Goal: Information Seeking & Learning: Learn about a topic

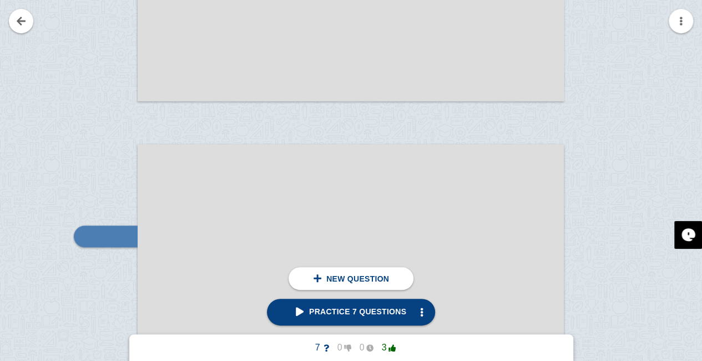
checkbox input "false"
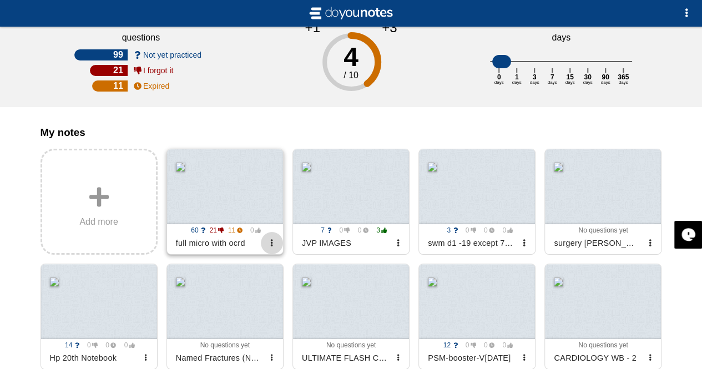
scroll to position [166, 0]
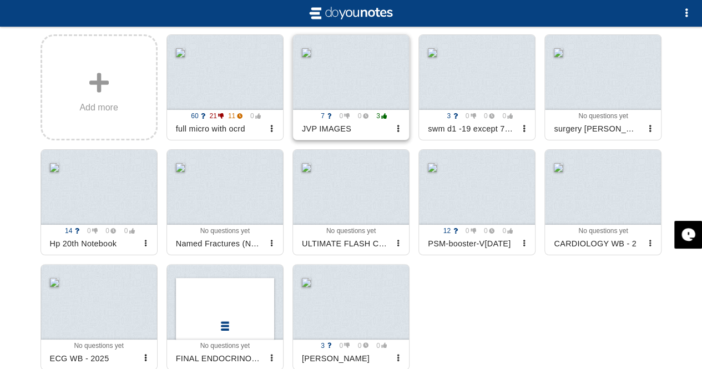
click at [358, 100] on div at bounding box center [351, 72] width 116 height 75
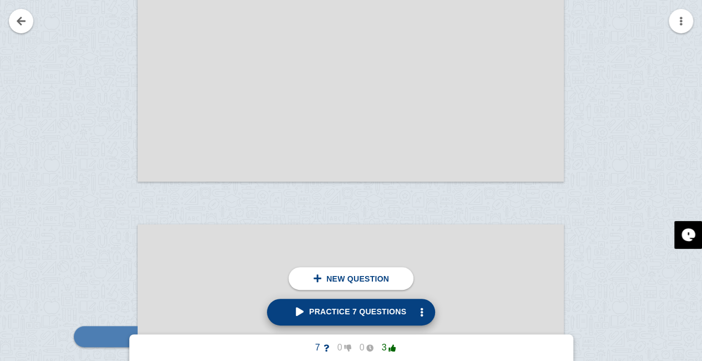
click at [368, 307] on span "Practice 7 questions" at bounding box center [351, 311] width 110 height 9
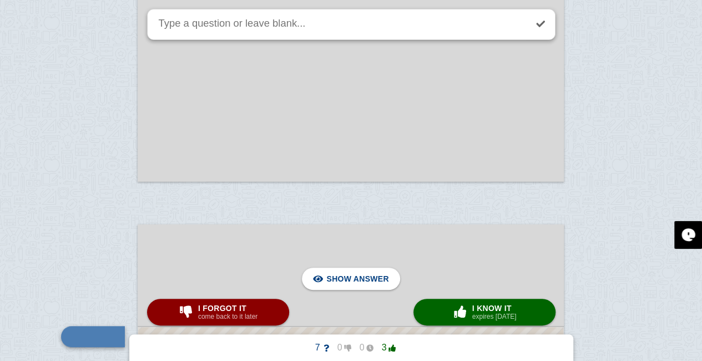
scroll to position [537, 0]
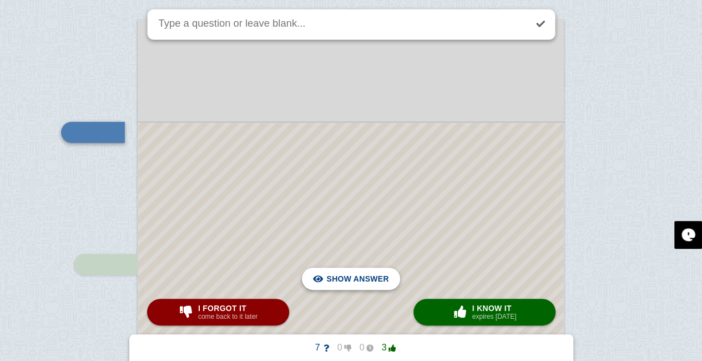
click at [336, 269] on span "Hide answer" at bounding box center [360, 278] width 58 height 24
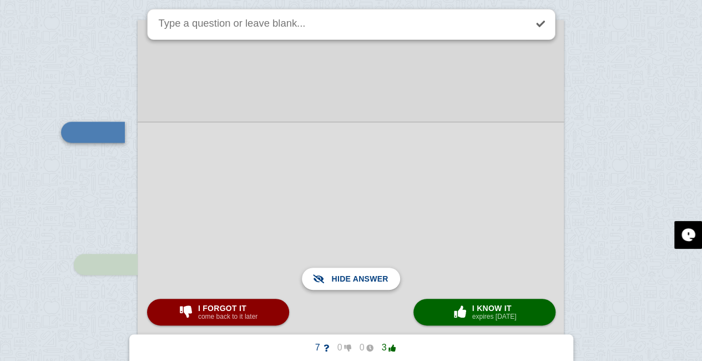
click at [361, 273] on span "Show answer" at bounding box center [357, 278] width 62 height 24
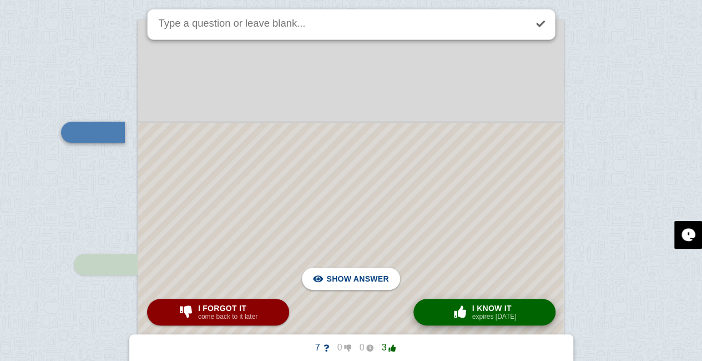
click at [479, 306] on span "I know it" at bounding box center [494, 307] width 44 height 9
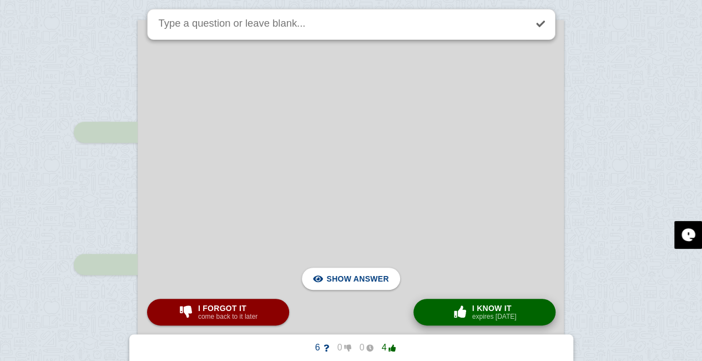
scroll to position [1646, 0]
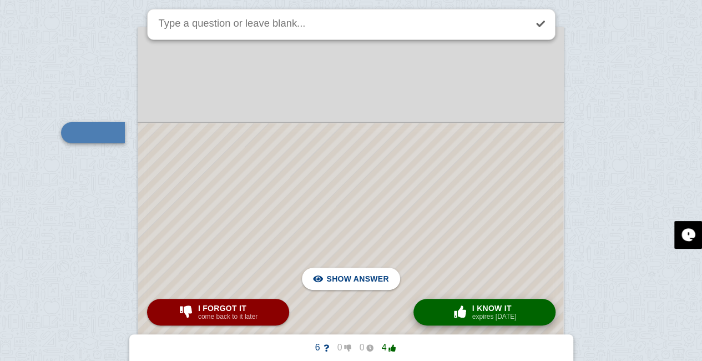
click at [479, 306] on span "I know it" at bounding box center [494, 307] width 44 height 9
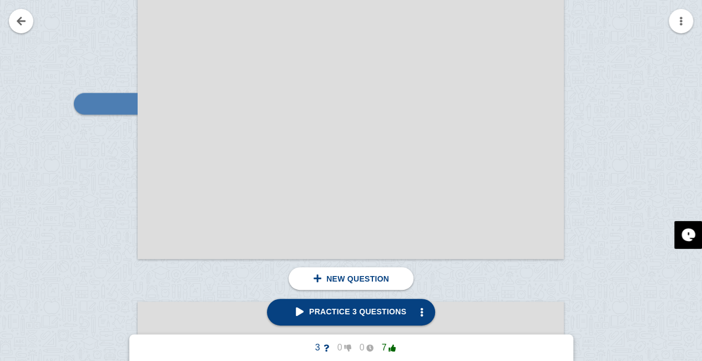
scroll to position [2914, 0]
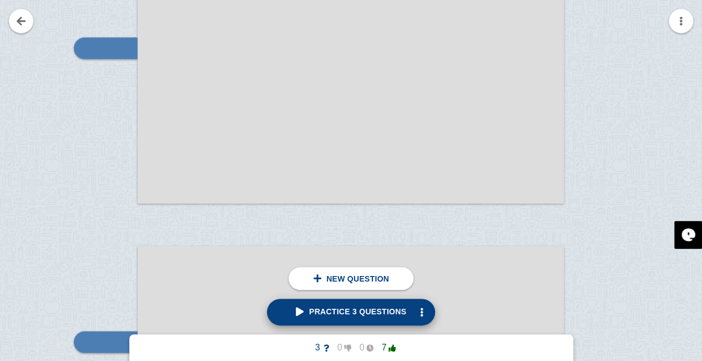
click at [348, 313] on span "Practice 3 questions" at bounding box center [351, 311] width 110 height 9
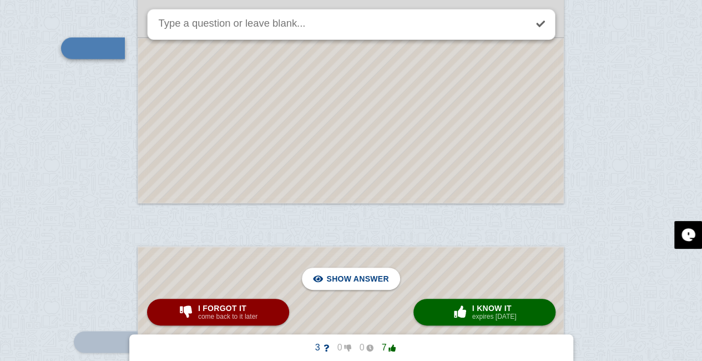
scroll to position [2830, 0]
